Goal: Information Seeking & Learning: Learn about a topic

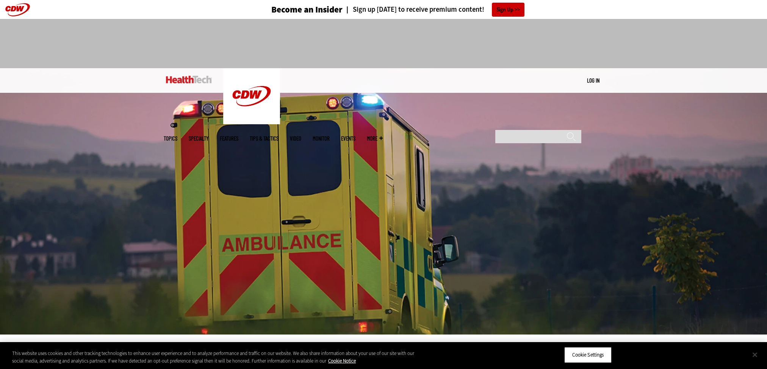
click at [758, 354] on button "Close" at bounding box center [755, 355] width 17 height 17
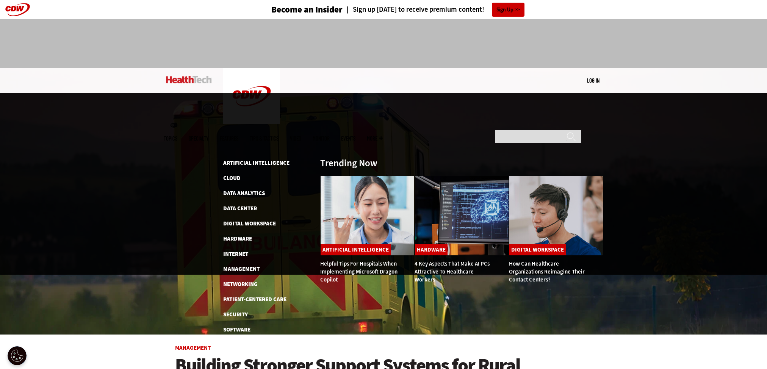
click at [177, 136] on span "Topics" at bounding box center [171, 139] width 14 height 6
click at [237, 174] on link "Cloud" at bounding box center [231, 178] width 17 height 8
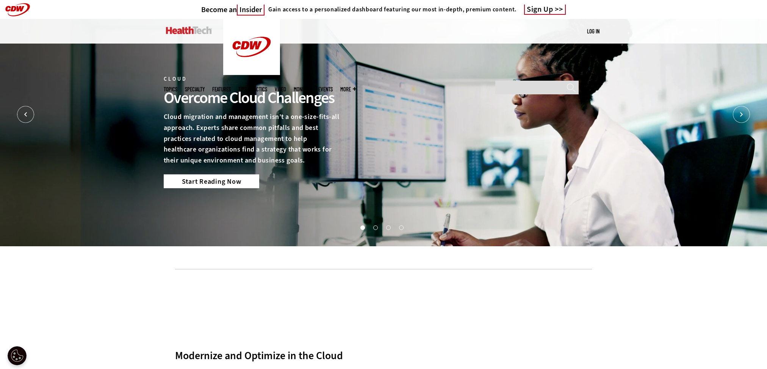
click at [211, 182] on link "Start Reading Now" at bounding box center [212, 181] width 96 height 14
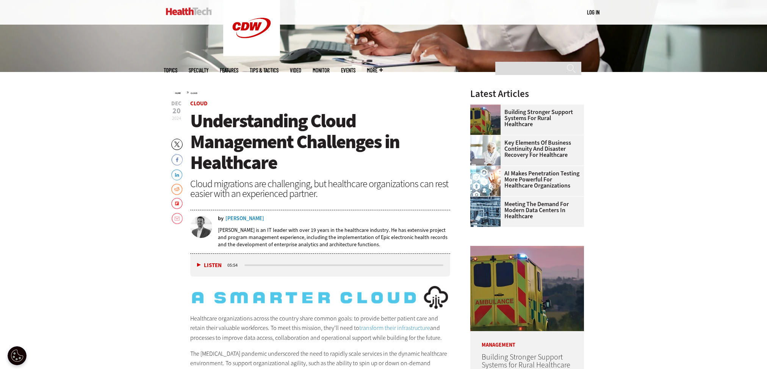
scroll to position [265, 0]
